Goal: Task Accomplishment & Management: Complete application form

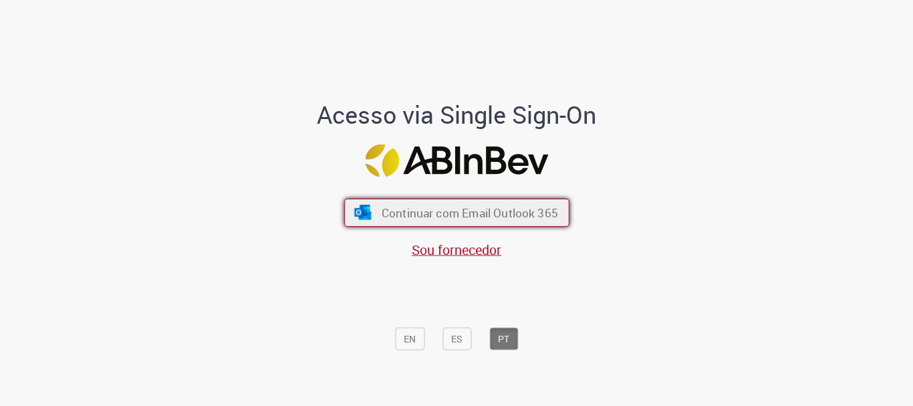
click at [381, 205] on span "Continuar com Email Outlook 365" at bounding box center [469, 212] width 176 height 15
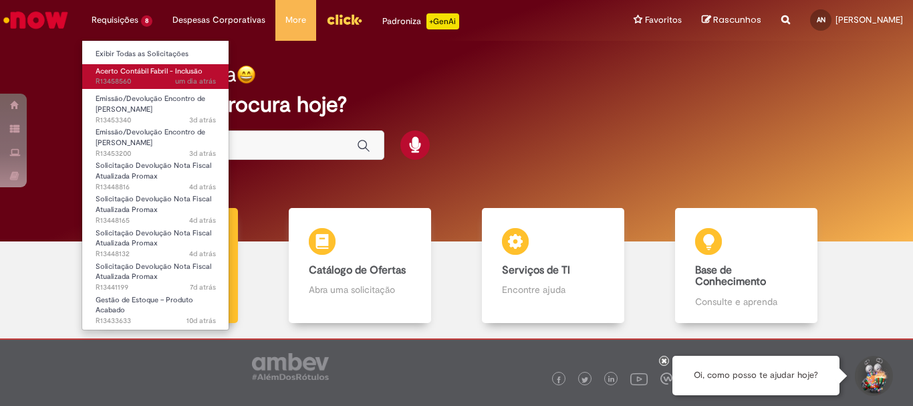
click at [147, 74] on span "Acerto Contábil Fabril - Inclusão" at bounding box center [149, 71] width 107 height 10
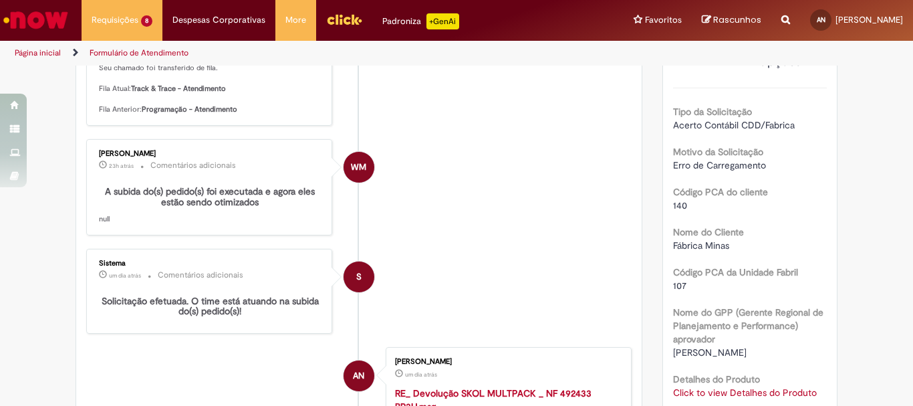
scroll to position [77, 0]
